Goal: Navigation & Orientation: Find specific page/section

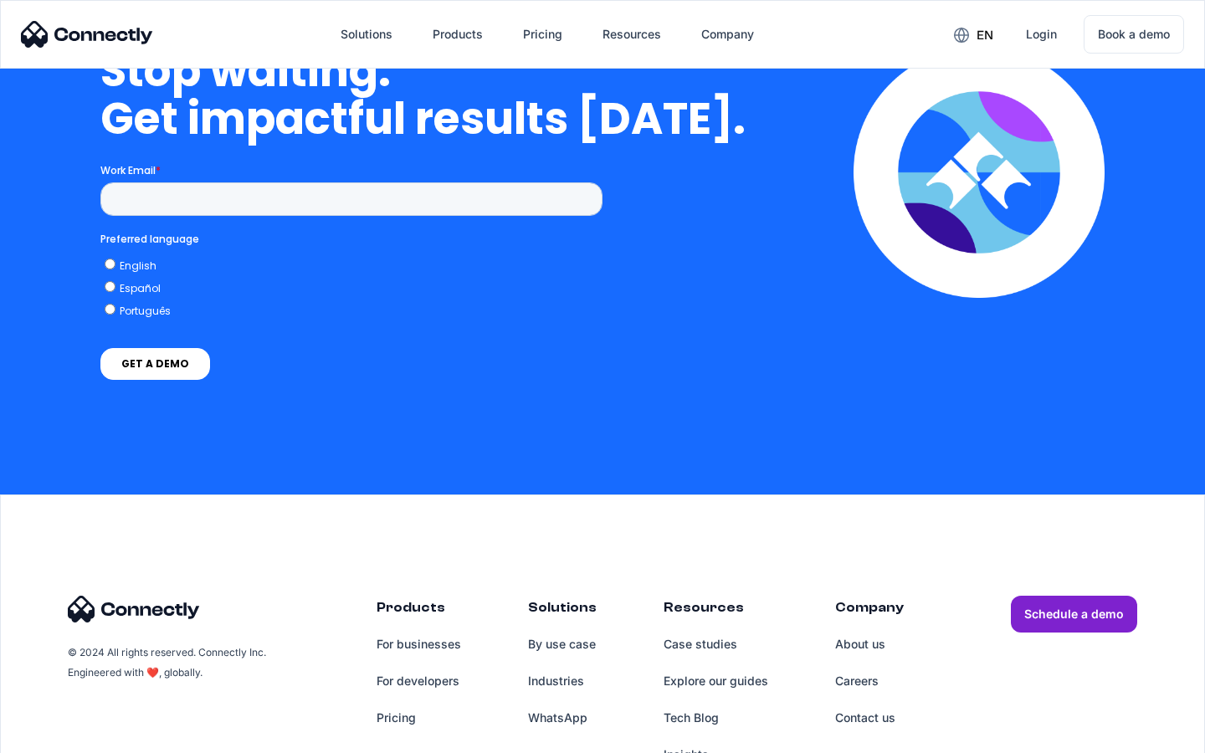
scroll to position [4247, 0]
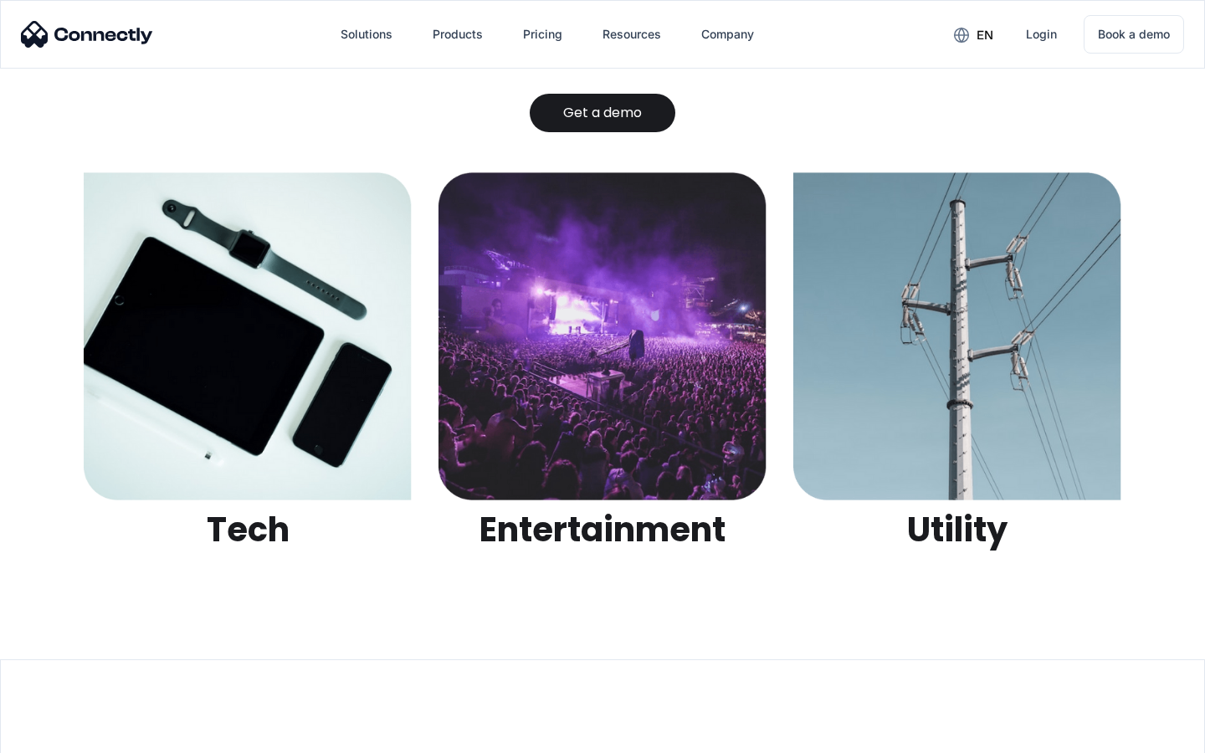
scroll to position [5280, 0]
